Goal: Browse casually

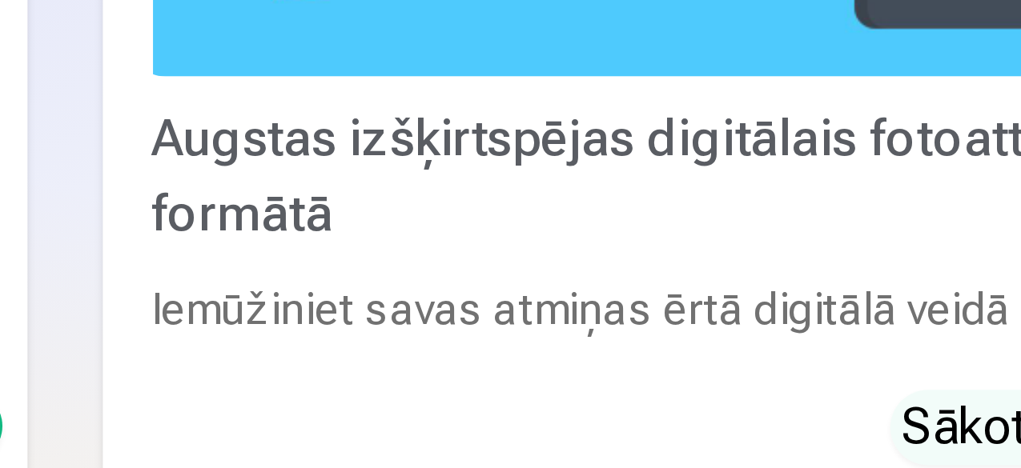
scroll to position [1726, 0]
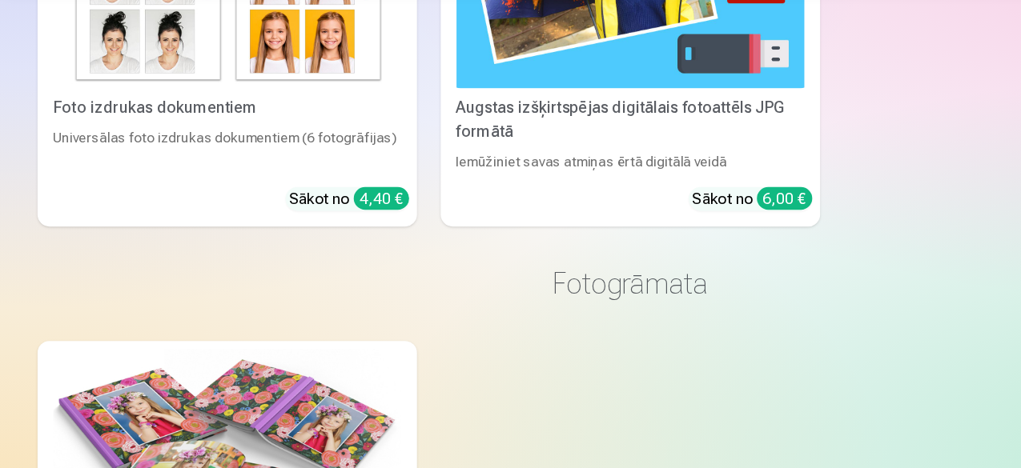
scroll to position [1725, 0]
